Goal: Book appointment/travel/reservation

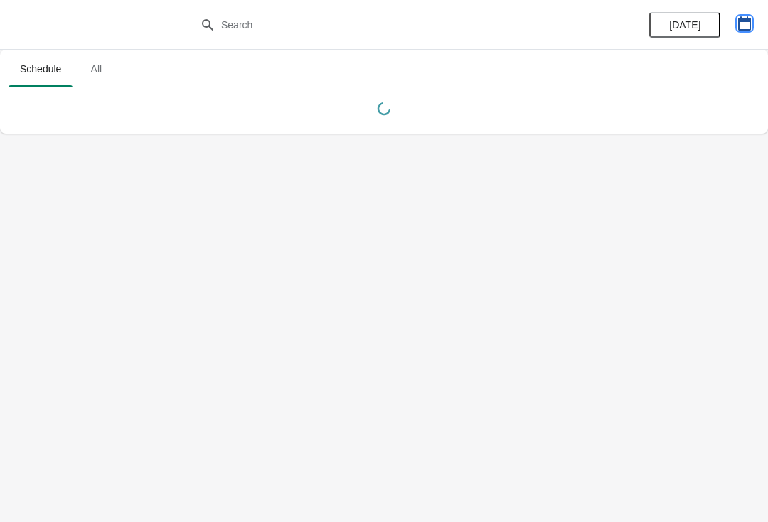
click at [748, 26] on icon "button" at bounding box center [744, 23] width 14 height 14
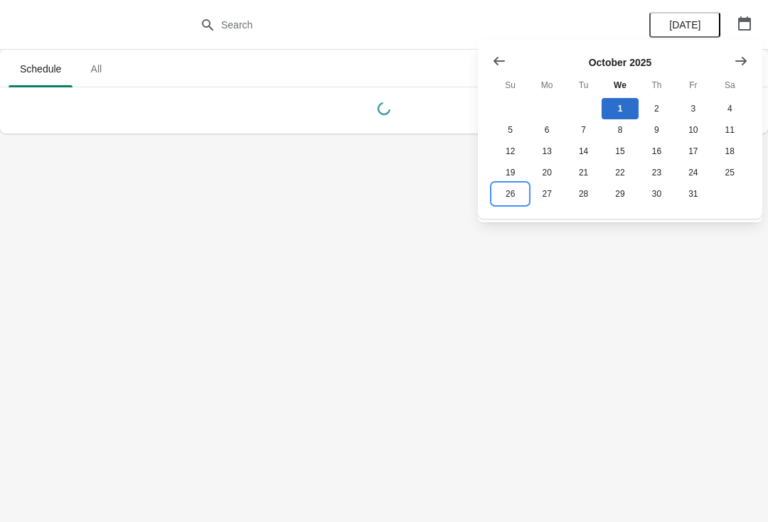
click at [510, 200] on button "26" at bounding box center [510, 193] width 36 height 21
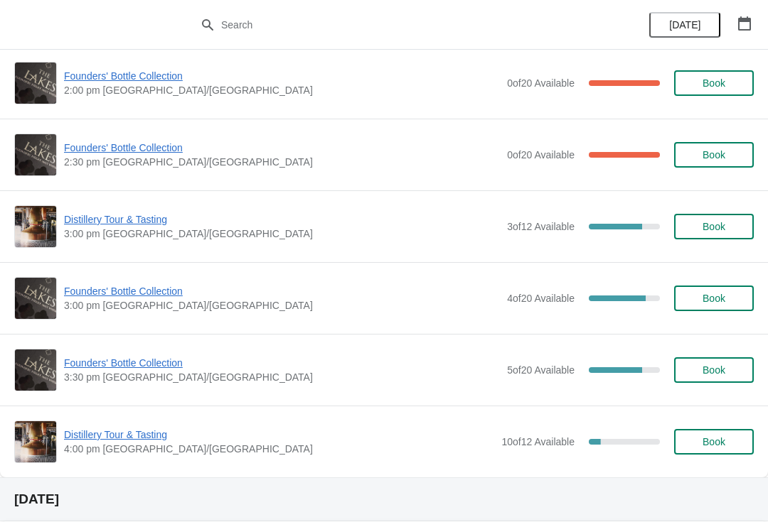
scroll to position [1016, 0]
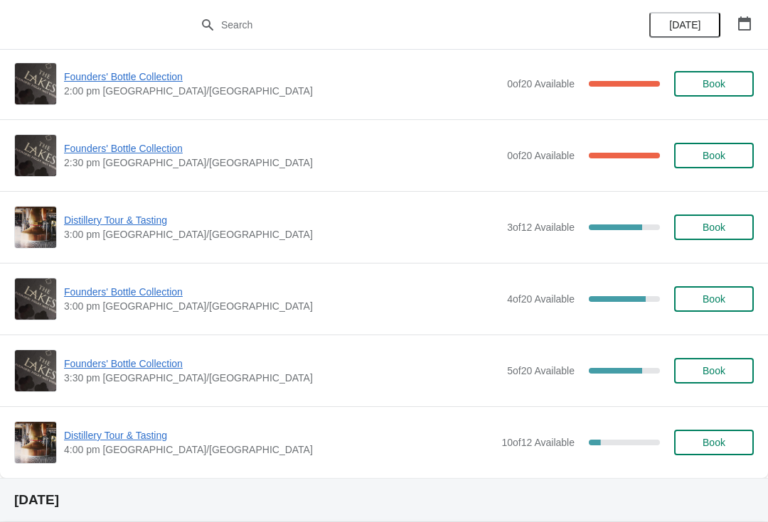
click at [714, 299] on span "Book" at bounding box center [713, 299] width 23 height 11
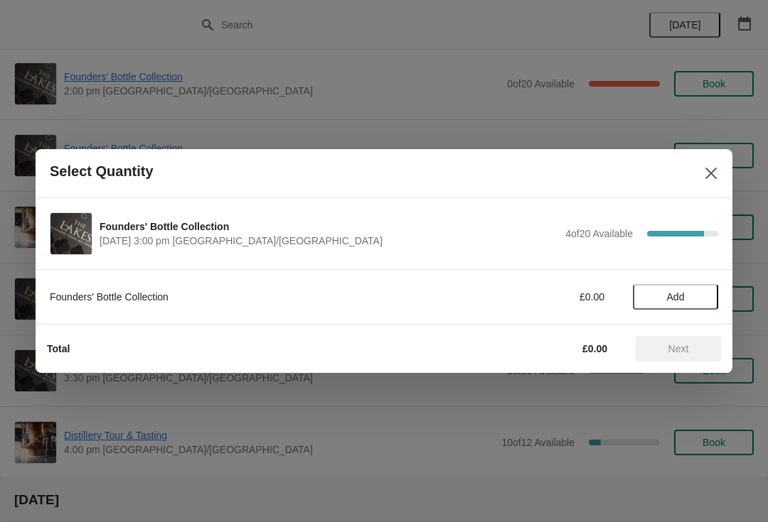
click at [679, 292] on span "Add" at bounding box center [676, 296] width 18 height 11
click at [684, 356] on button "Next" at bounding box center [677, 349] width 85 height 26
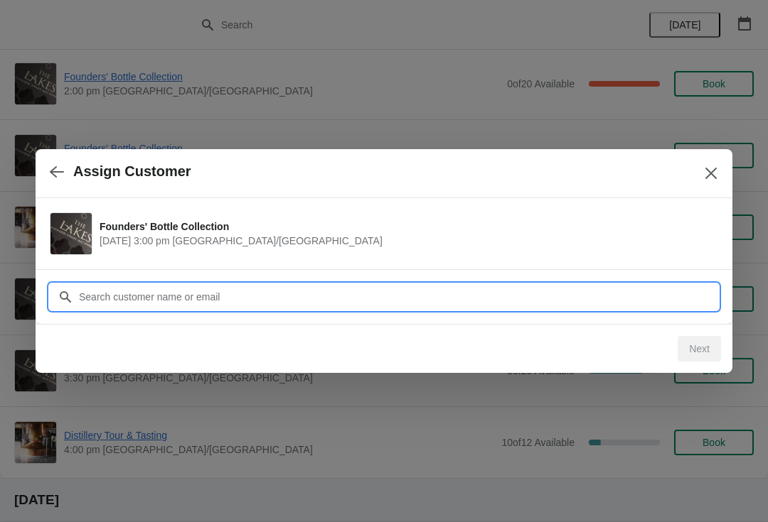
click at [181, 295] on input "Customer" at bounding box center [398, 297] width 640 height 26
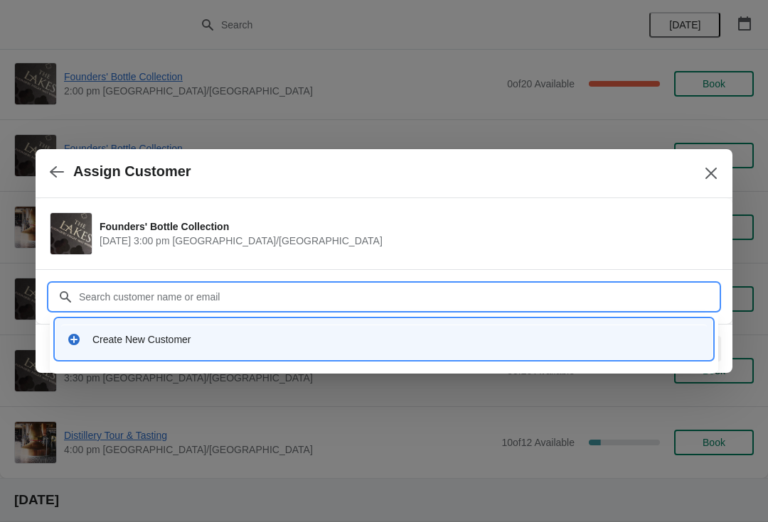
click at [147, 343] on div "Create New Customer" at bounding box center [396, 340] width 608 height 14
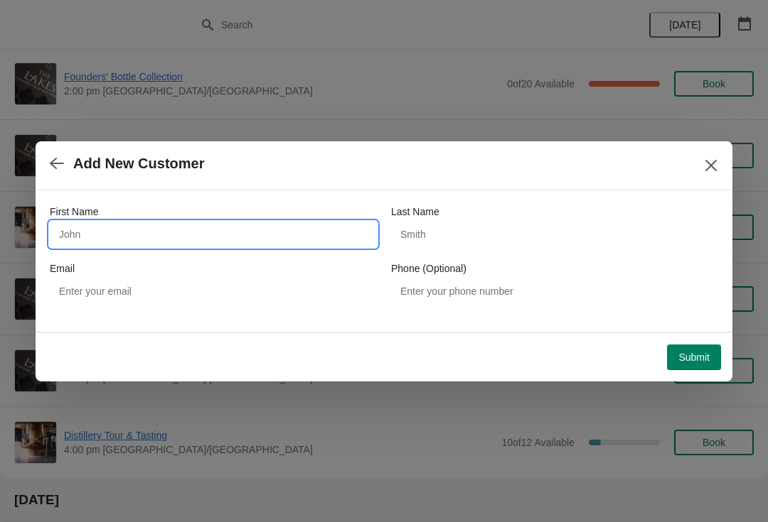
click at [138, 243] on input "First Name" at bounding box center [213, 235] width 327 height 26
type input "[PERSON_NAME]"
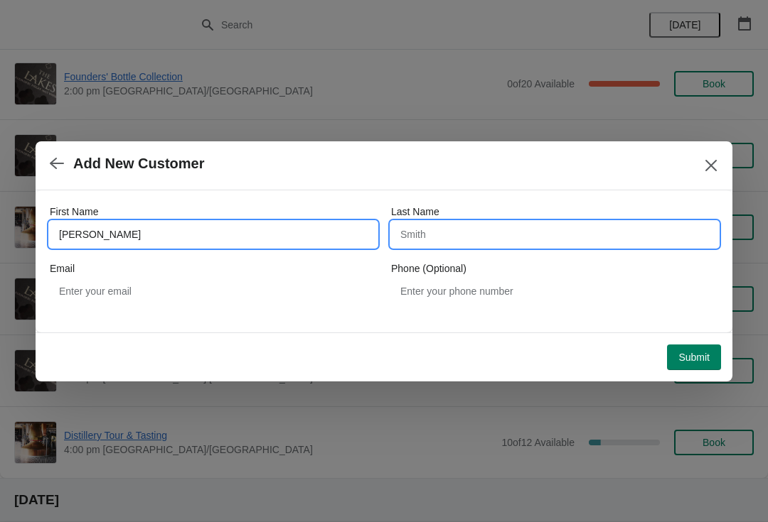
click at [484, 239] on input "Last Name" at bounding box center [554, 235] width 327 height 26
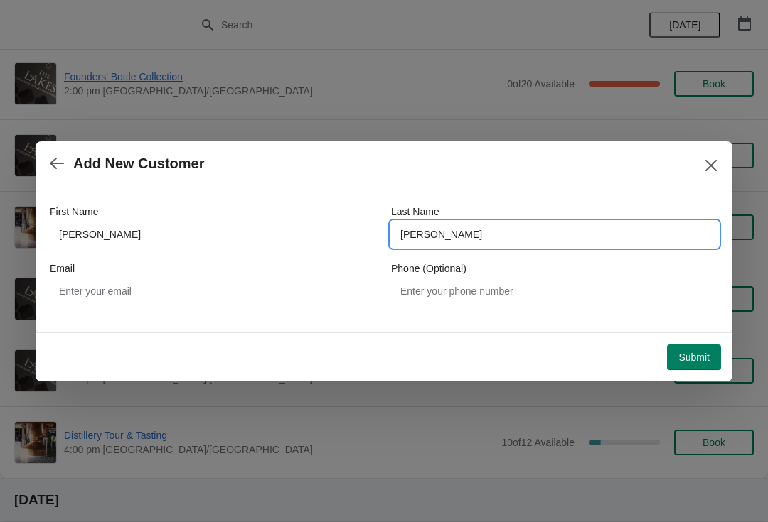
type input "[PERSON_NAME]"
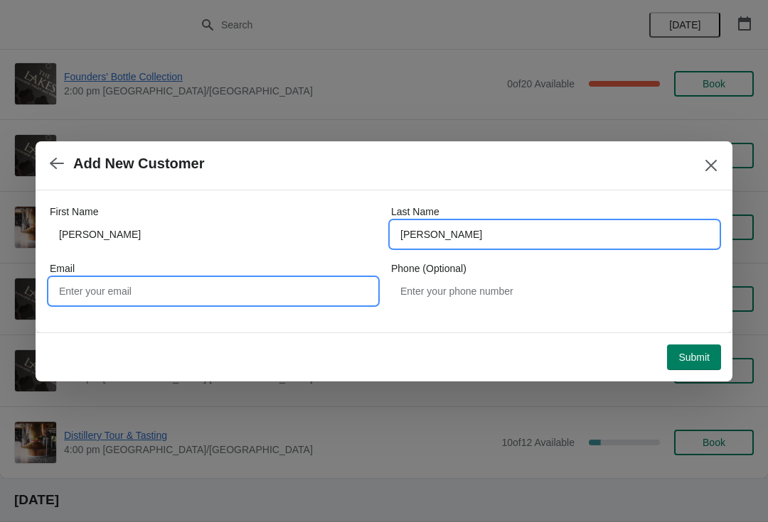
click at [187, 298] on input "Email" at bounding box center [213, 292] width 327 height 26
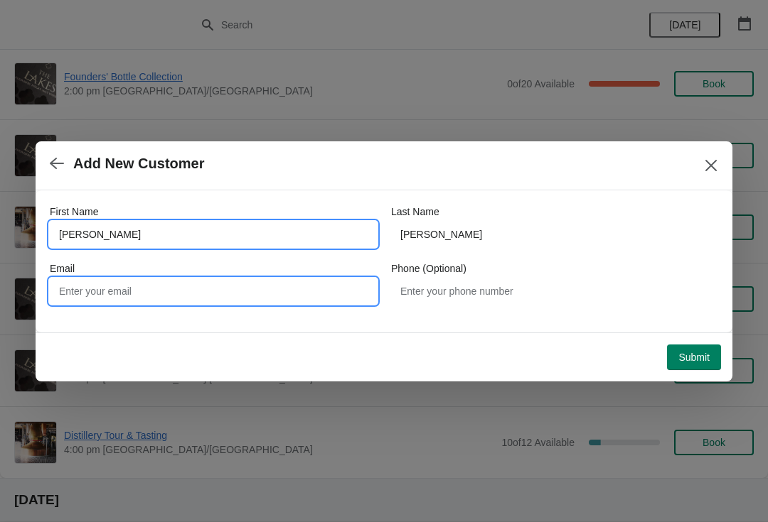
click at [208, 238] on input "[PERSON_NAME]" at bounding box center [213, 235] width 327 height 26
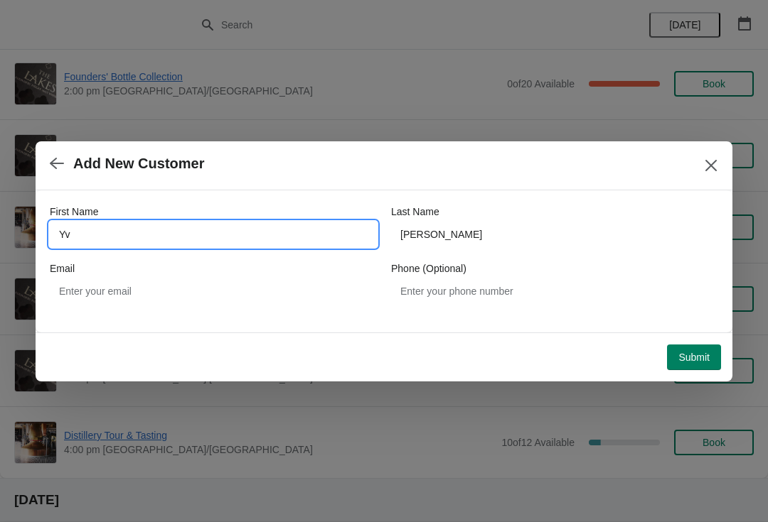
type input "Y"
type input "David"
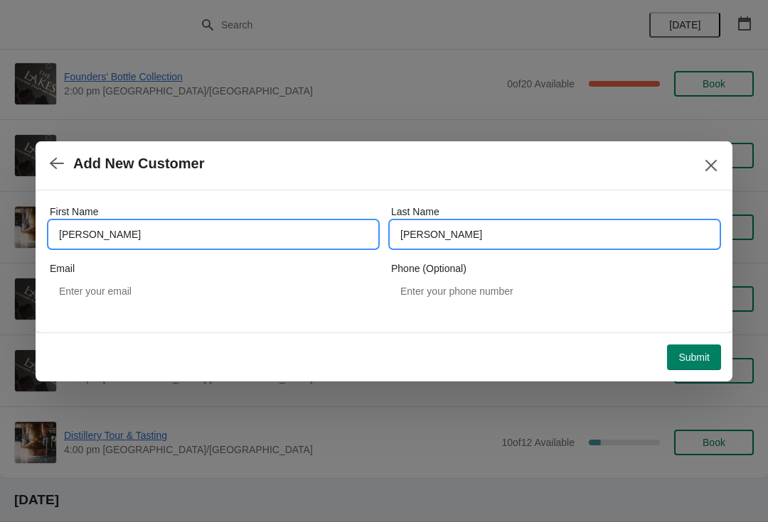
click at [505, 237] on input "[PERSON_NAME]" at bounding box center [554, 235] width 327 height 26
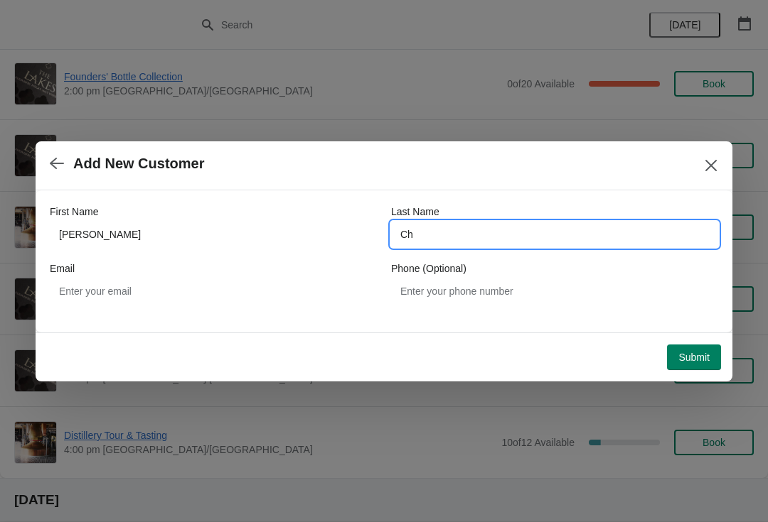
type input "C"
type input "Halley"
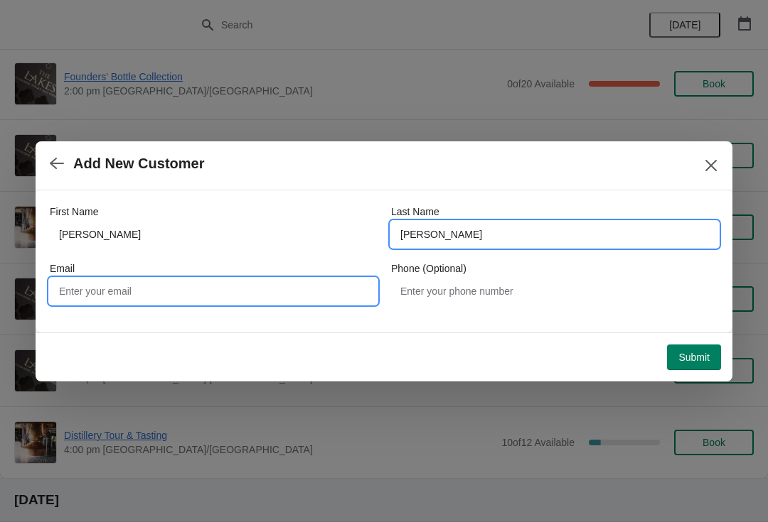
click at [220, 286] on input "Email" at bounding box center [213, 292] width 327 height 26
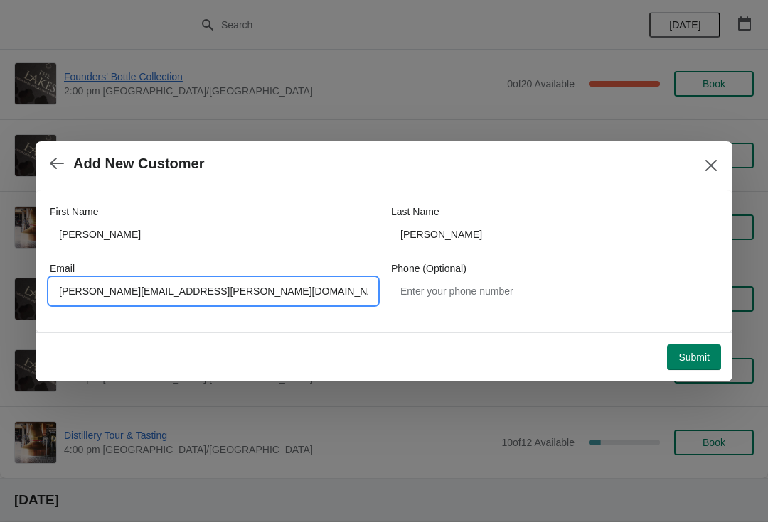
type input "David.halley@ntlworld.com"
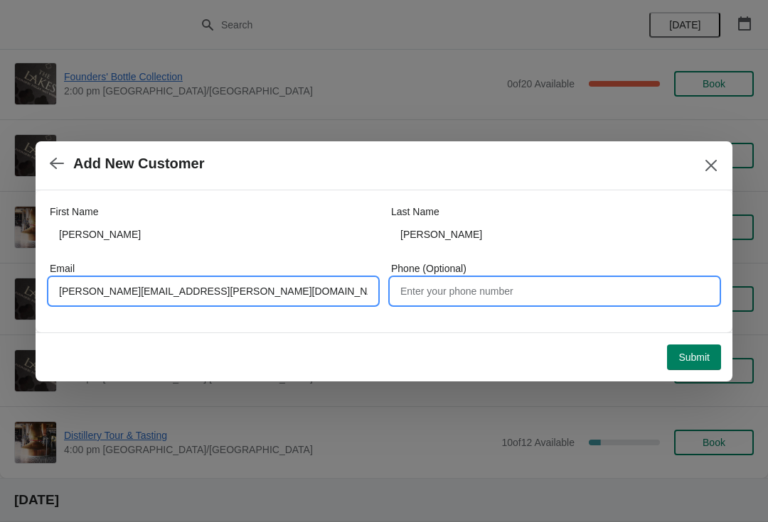
click at [497, 298] on input "Phone (Optional)" at bounding box center [554, 292] width 327 height 26
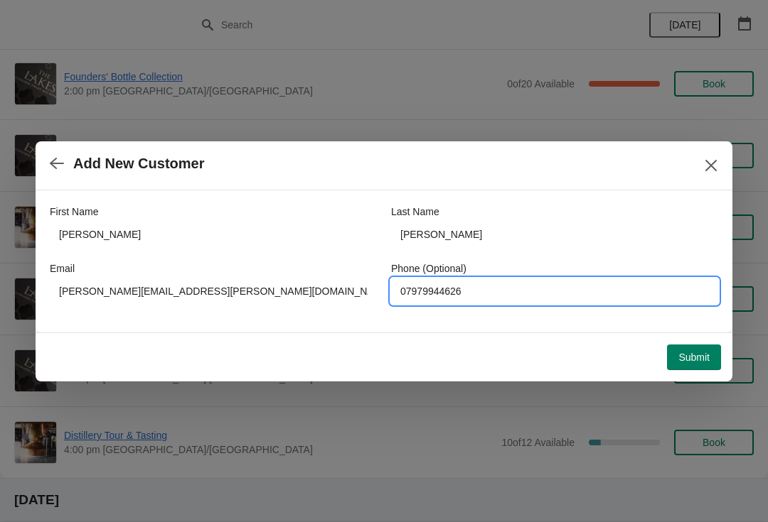
type input "07979944626"
click at [700, 359] on span "Submit" at bounding box center [693, 357] width 31 height 11
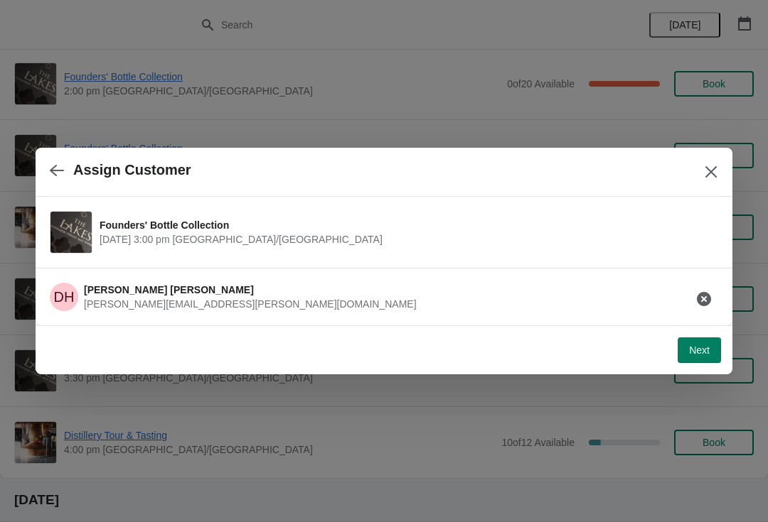
click at [708, 371] on div "Next" at bounding box center [384, 349] width 696 height 49
click at [690, 357] on button "Next" at bounding box center [698, 351] width 43 height 26
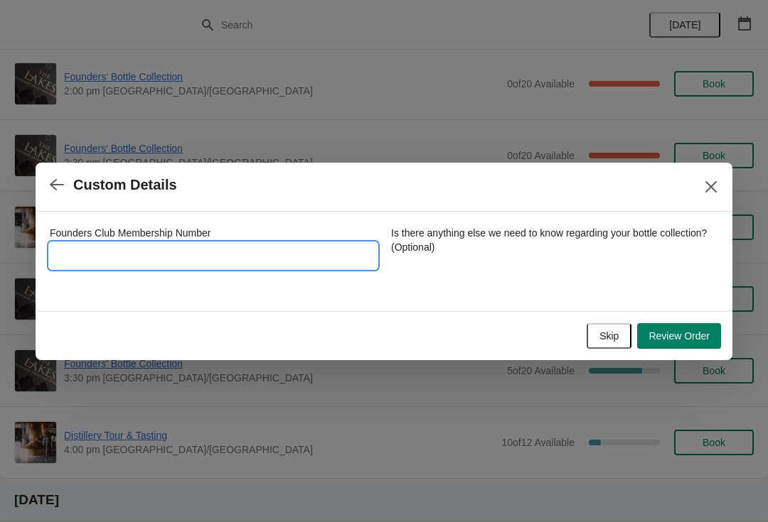
click at [154, 252] on input "Founders Club Membership Number" at bounding box center [213, 256] width 327 height 26
type input "794"
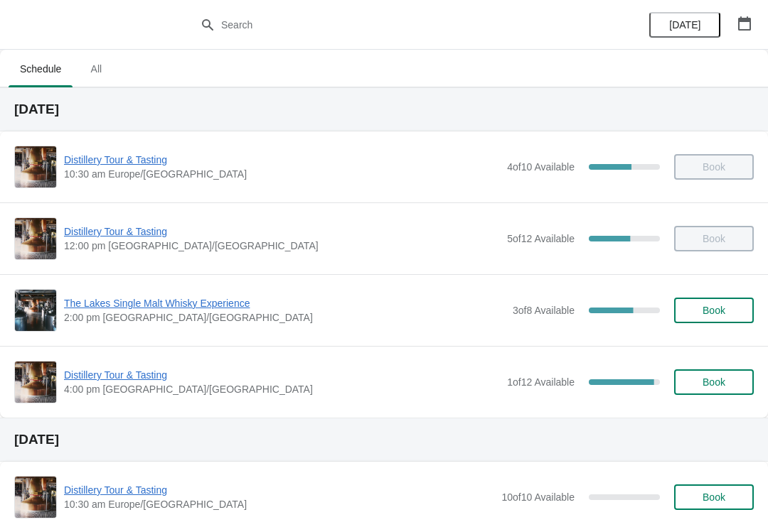
click at [741, 36] on button "button" at bounding box center [744, 24] width 26 height 26
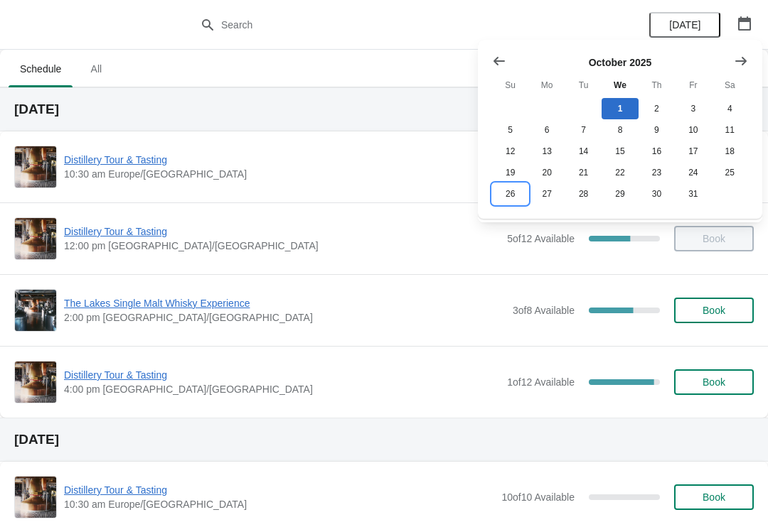
click at [500, 205] on button "26" at bounding box center [510, 193] width 36 height 21
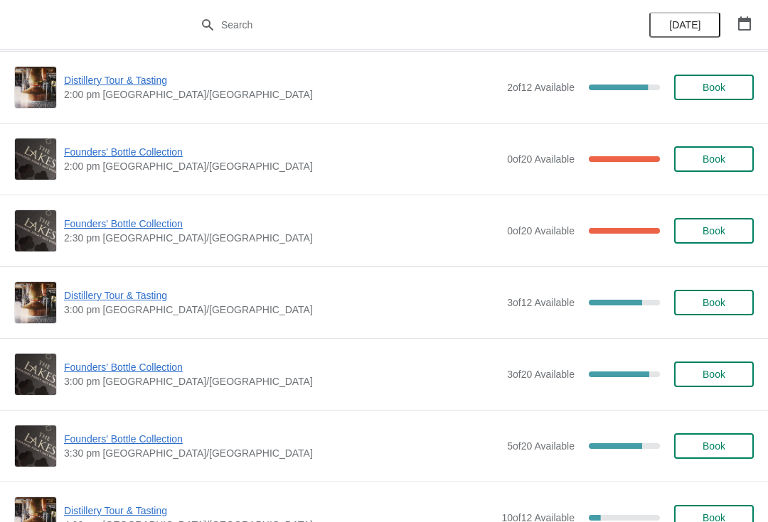
scroll to position [952, 0]
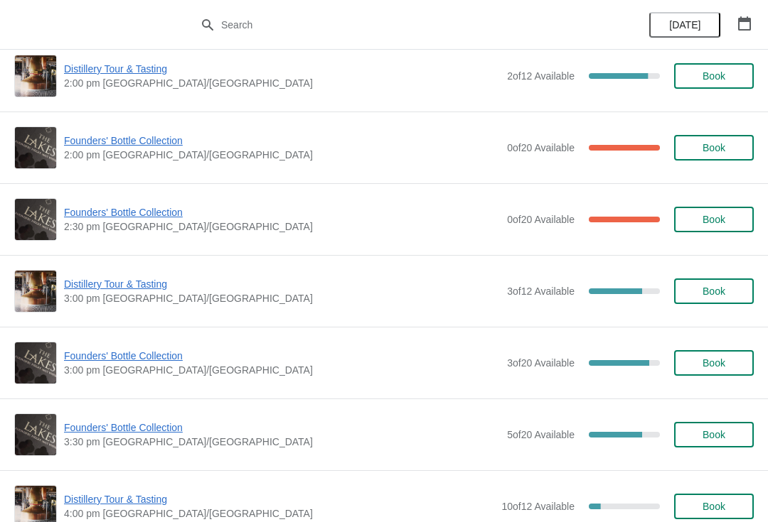
click at [152, 361] on span "Founders' Bottle Collection" at bounding box center [282, 356] width 436 height 14
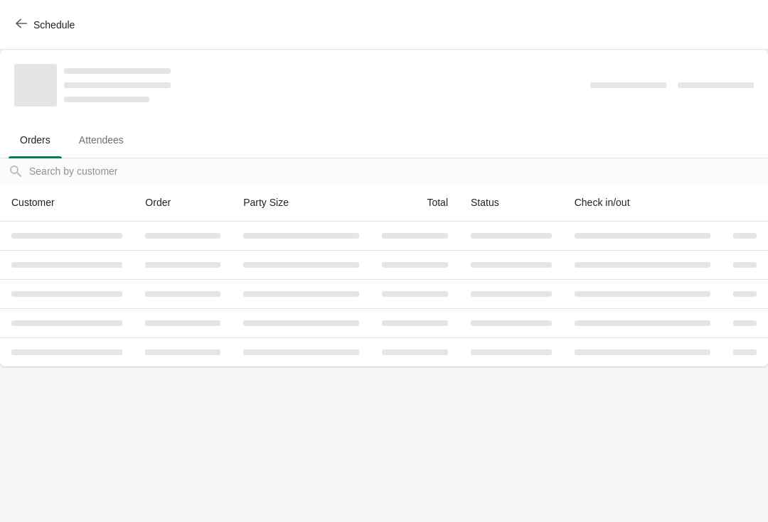
scroll to position [0, 0]
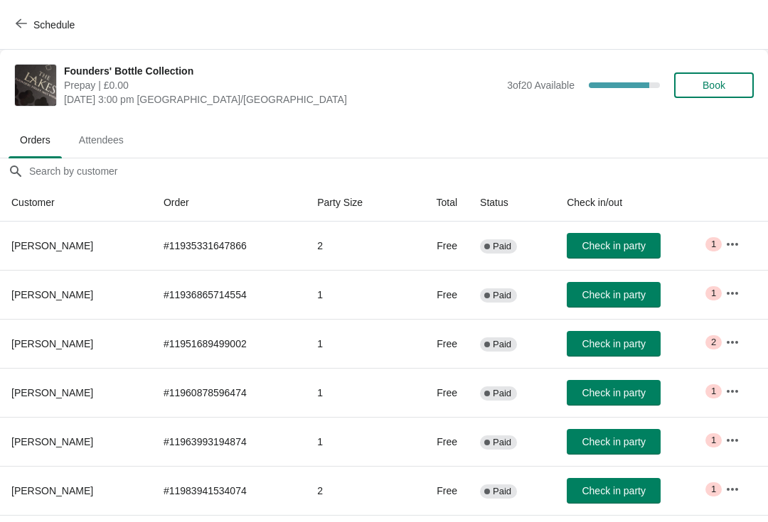
click at [714, 97] on button "Book" at bounding box center [714, 85] width 80 height 26
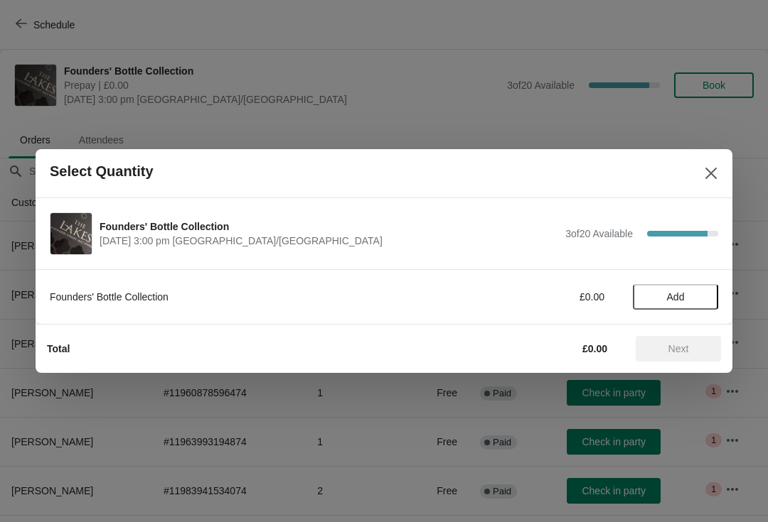
click at [682, 291] on span "Add" at bounding box center [676, 296] width 18 height 11
click at [683, 361] on button "Next" at bounding box center [677, 349] width 85 height 26
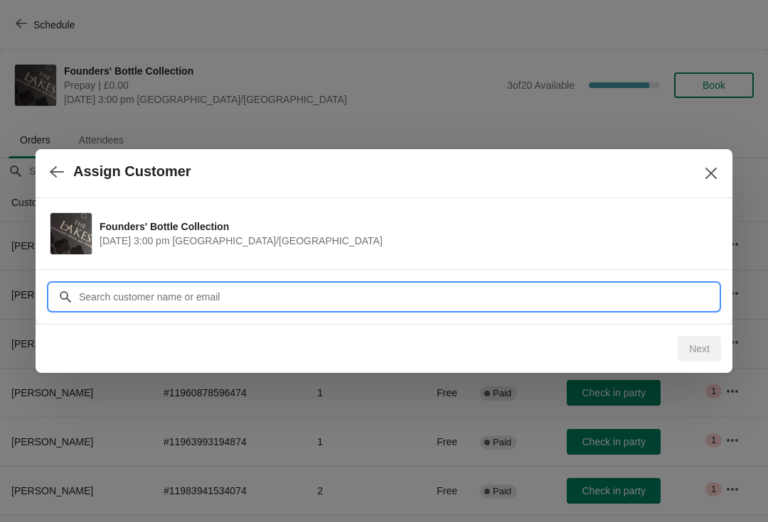
click at [194, 303] on input "Customer" at bounding box center [398, 297] width 640 height 26
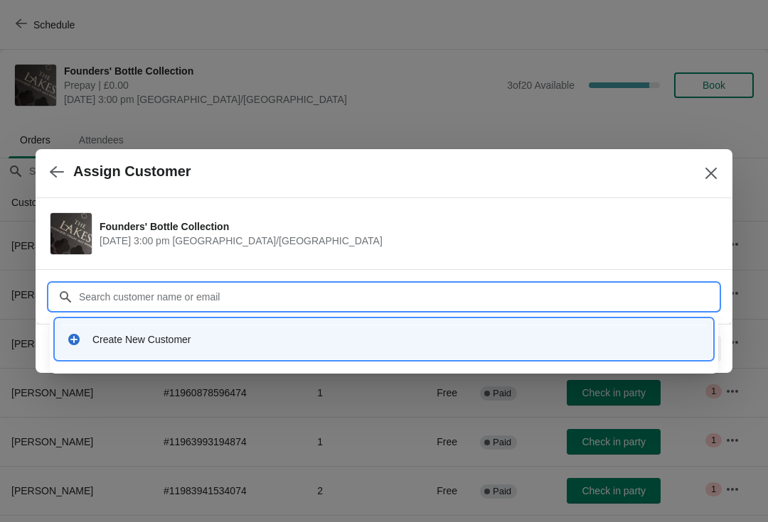
click at [158, 345] on div "Create New Customer" at bounding box center [396, 340] width 608 height 14
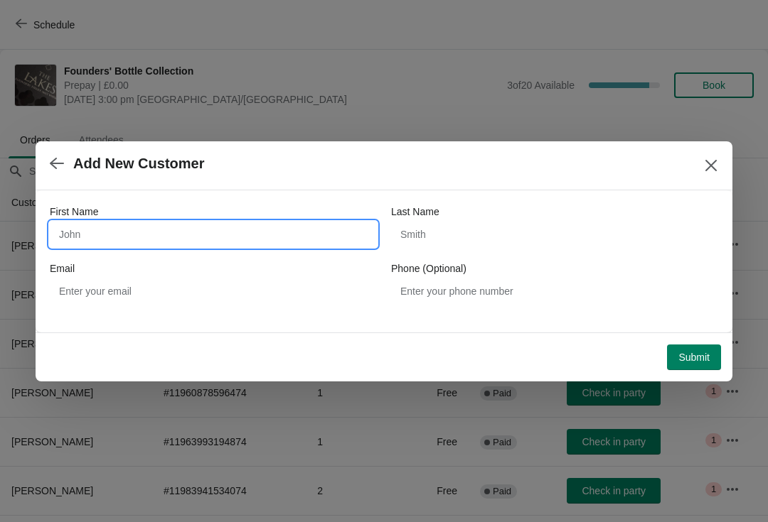
click at [161, 237] on input "First Name" at bounding box center [213, 235] width 327 height 26
type input "[PERSON_NAME]"
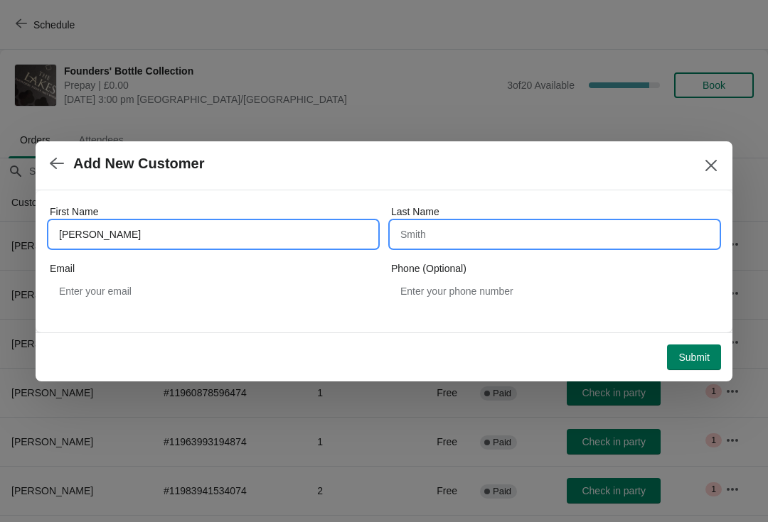
click at [494, 237] on input "Last Name" at bounding box center [554, 235] width 327 height 26
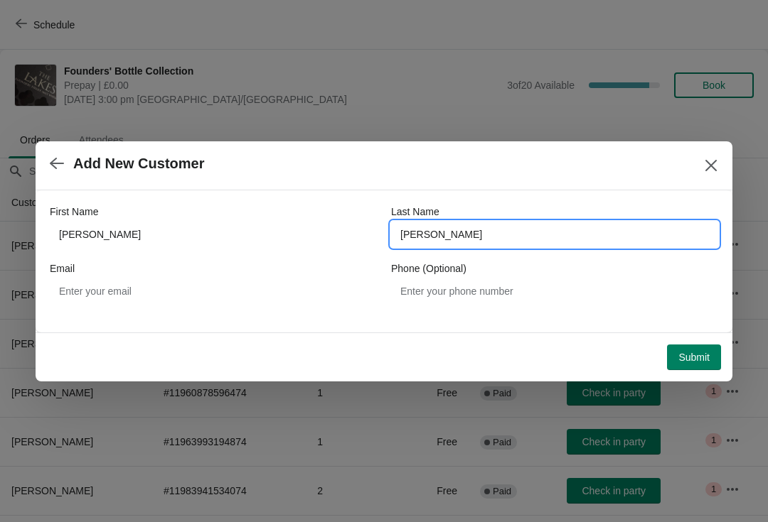
type input "[PERSON_NAME]"
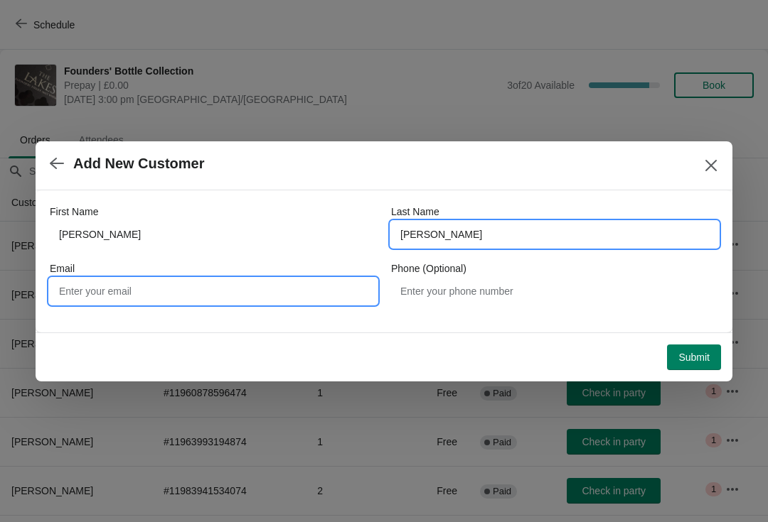
click at [189, 294] on input "Email" at bounding box center [213, 292] width 327 height 26
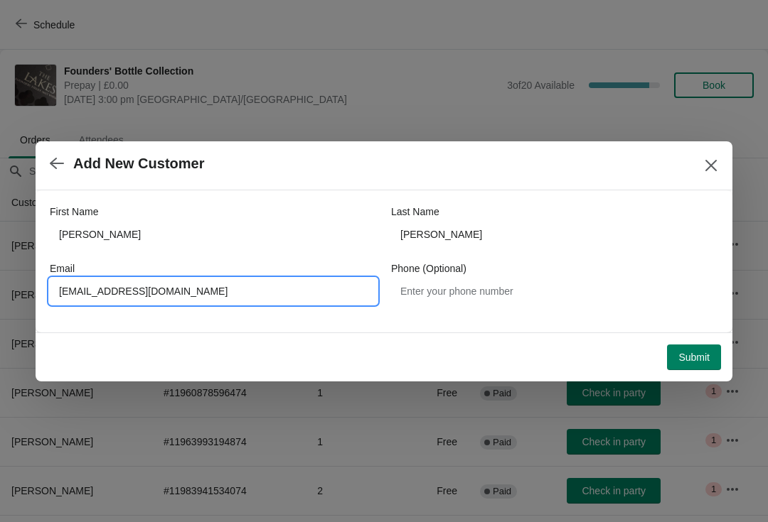
type input "[EMAIL_ADDRESS][DOMAIN_NAME]"
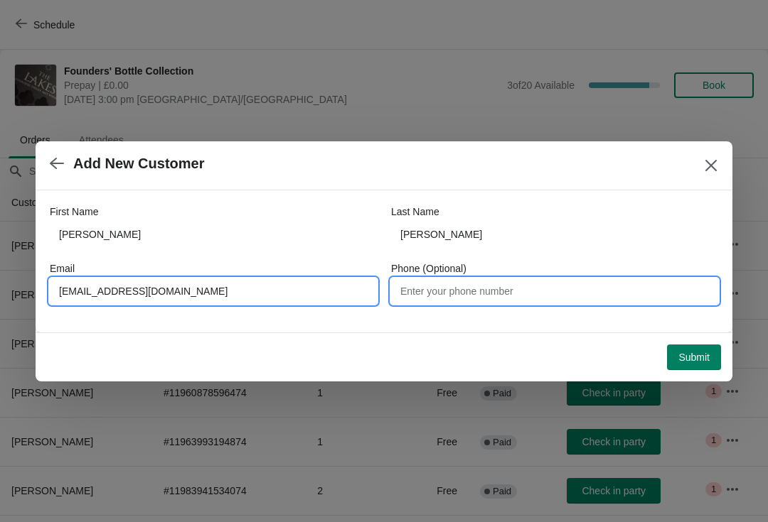
click at [511, 289] on input "Phone (Optional)" at bounding box center [554, 292] width 327 height 26
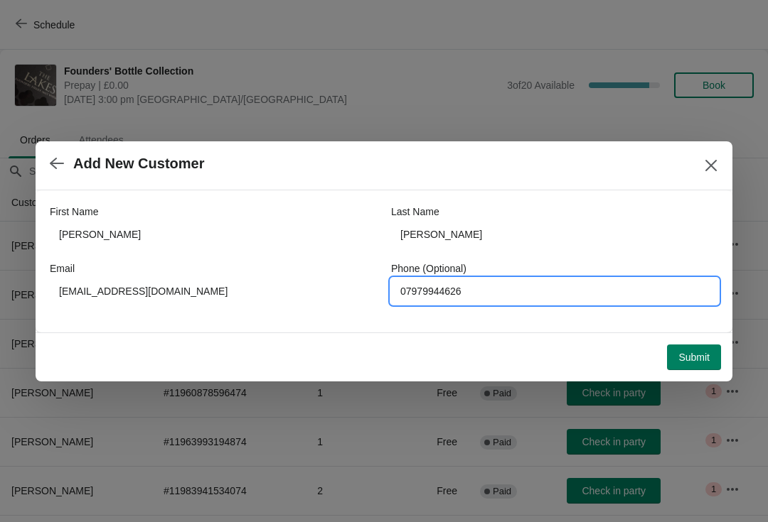
type input "07979944626"
click at [684, 360] on span "Submit" at bounding box center [693, 357] width 31 height 11
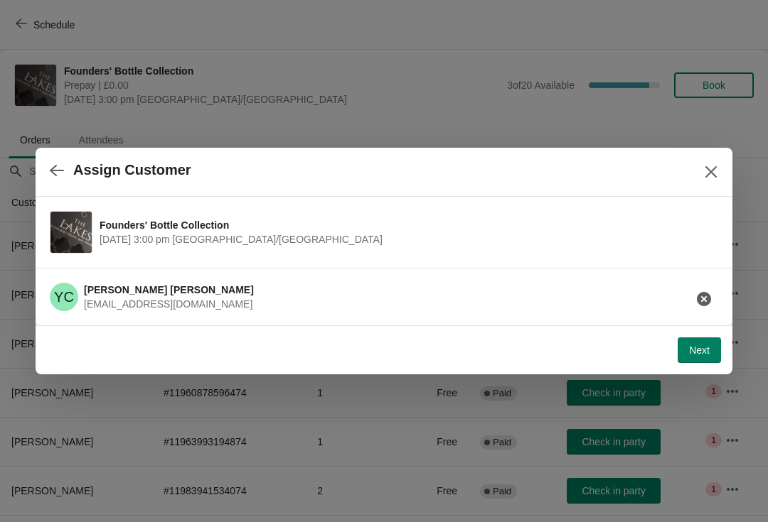
click at [705, 350] on span "Next" at bounding box center [699, 350] width 21 height 11
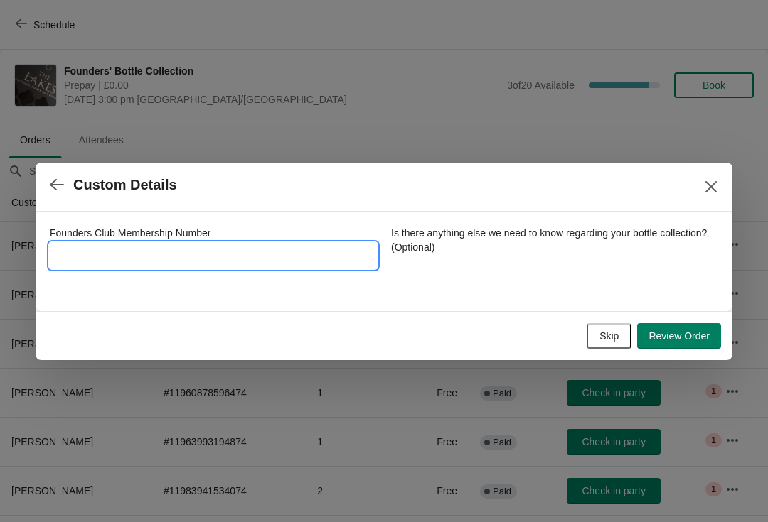
click at [218, 267] on input "Founders Club Membership Number" at bounding box center [213, 256] width 327 height 26
type input "10322015"
click at [681, 338] on span "Review Order" at bounding box center [678, 335] width 61 height 11
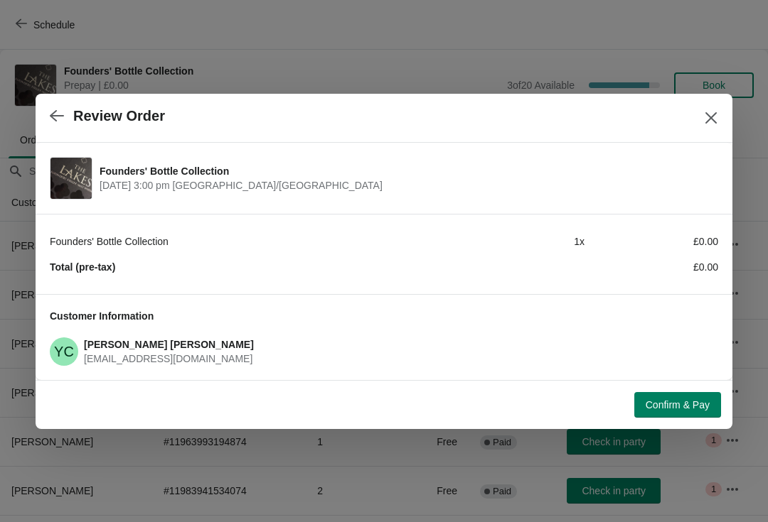
click at [676, 387] on div "Confirm & Pay" at bounding box center [380, 402] width 679 height 31
